Goal: Task Accomplishment & Management: Manage account settings

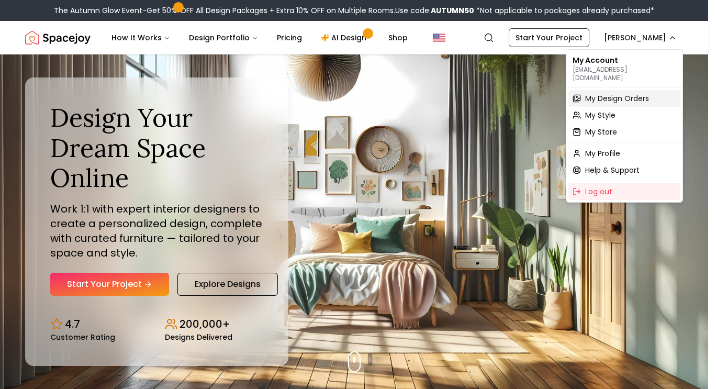
click at [603, 93] on span "My Design Orders" at bounding box center [618, 98] width 64 height 10
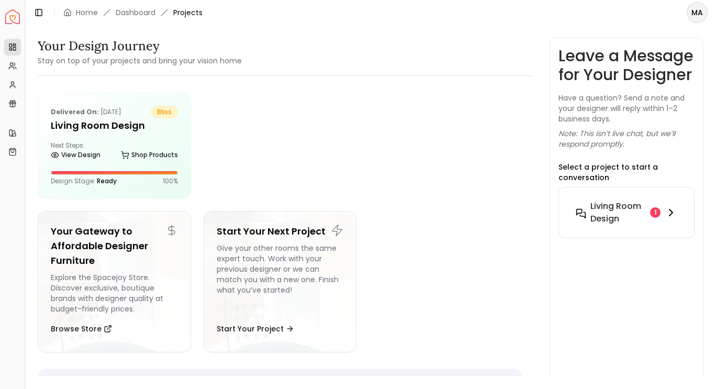
click at [595, 225] on h6 "Living Room design" at bounding box center [619, 212] width 56 height 25
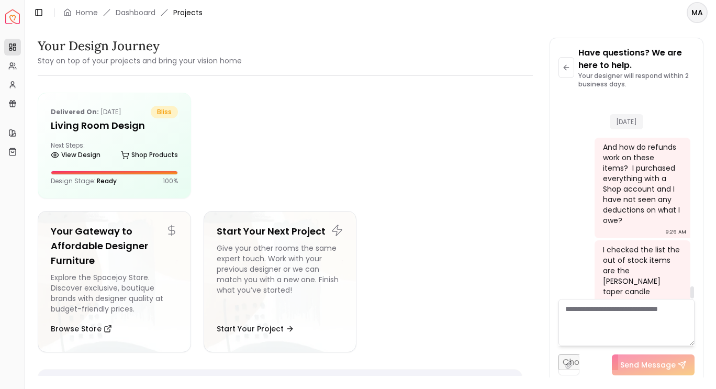
scroll to position [3169, 0]
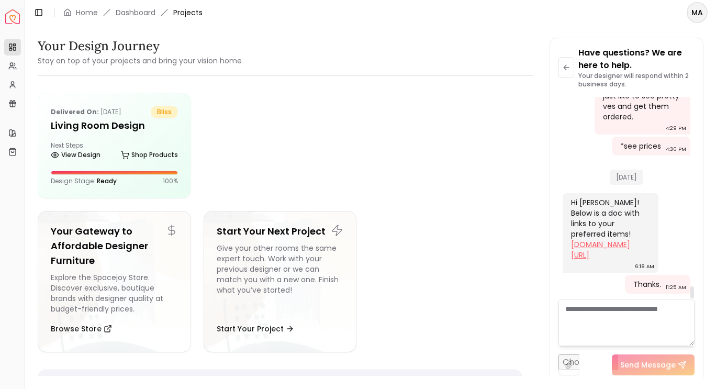
click at [623, 239] on link "[DOMAIN_NAME][URL]" at bounding box center [600, 249] width 59 height 21
click at [564, 306] on textarea at bounding box center [627, 322] width 136 height 47
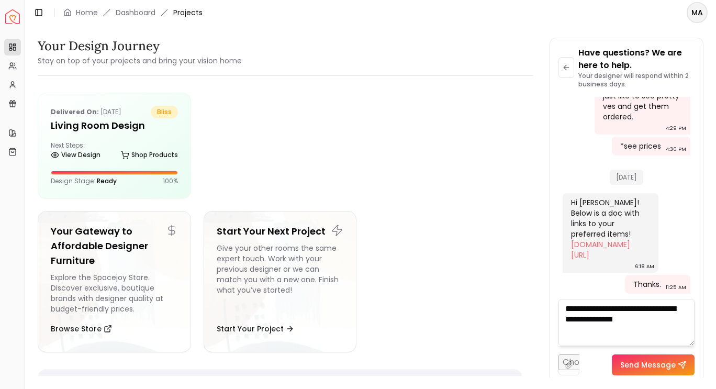
drag, startPoint x: 624, startPoint y: 319, endPoint x: 665, endPoint y: 318, distance: 41.4
click at [665, 318] on textarea "**********" at bounding box center [627, 322] width 136 height 47
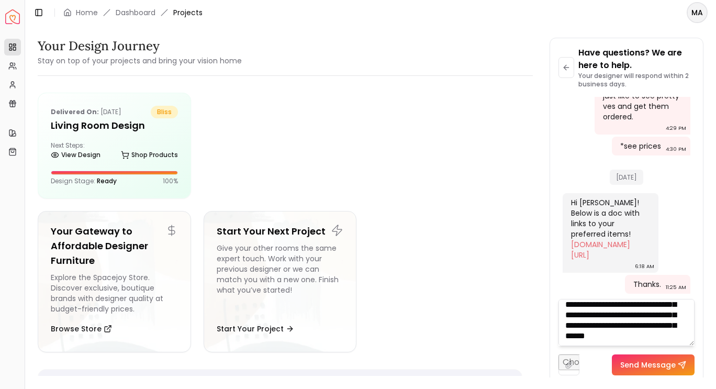
scroll to position [74, 0]
type textarea "**********"
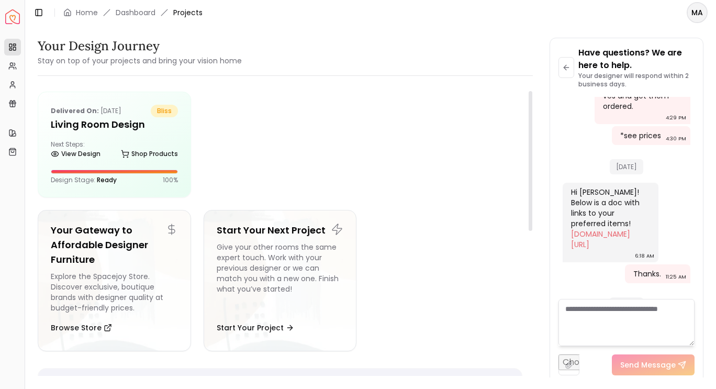
scroll to position [0, 0]
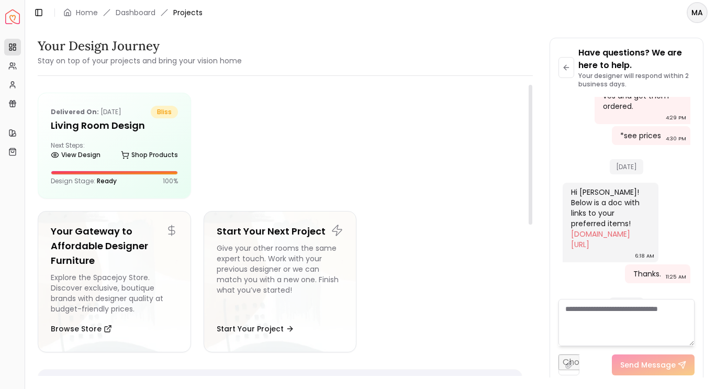
drag, startPoint x: 531, startPoint y: 164, endPoint x: 533, endPoint y: 156, distance: 8.6
click at [533, 156] on div at bounding box center [531, 155] width 4 height 140
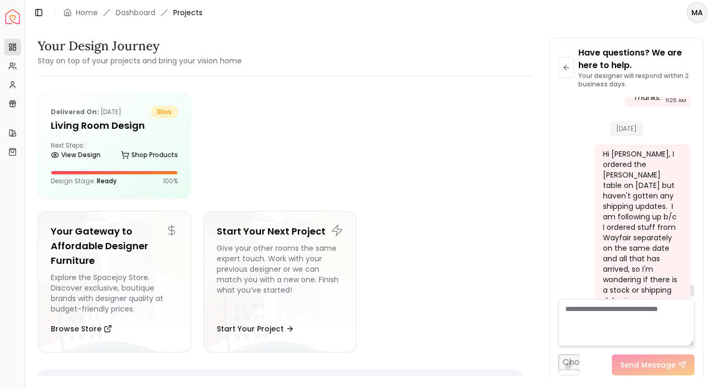
scroll to position [3359, 0]
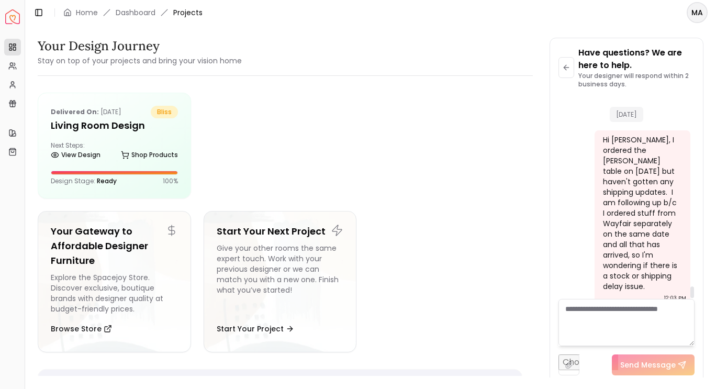
drag, startPoint x: 693, startPoint y: 279, endPoint x: 693, endPoint y: 290, distance: 11.0
click at [693, 290] on div at bounding box center [693, 292] width 4 height 12
